Goal: Task Accomplishment & Management: Manage account settings

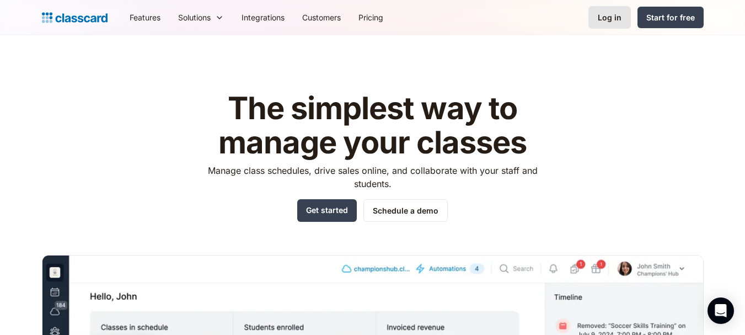
click at [591, 20] on link "Log in" at bounding box center [609, 17] width 42 height 23
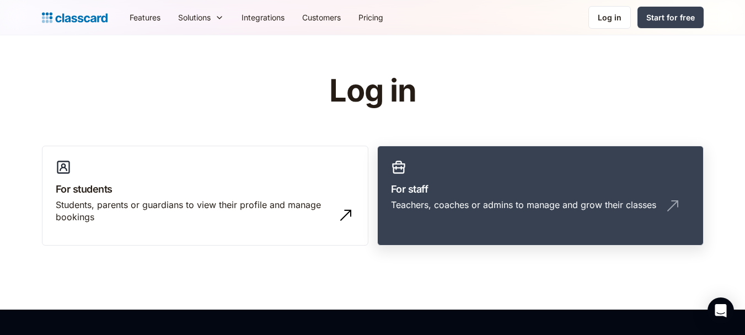
click at [546, 182] on h3 "For staff" at bounding box center [540, 188] width 299 height 15
